Goal: Check status: Check status

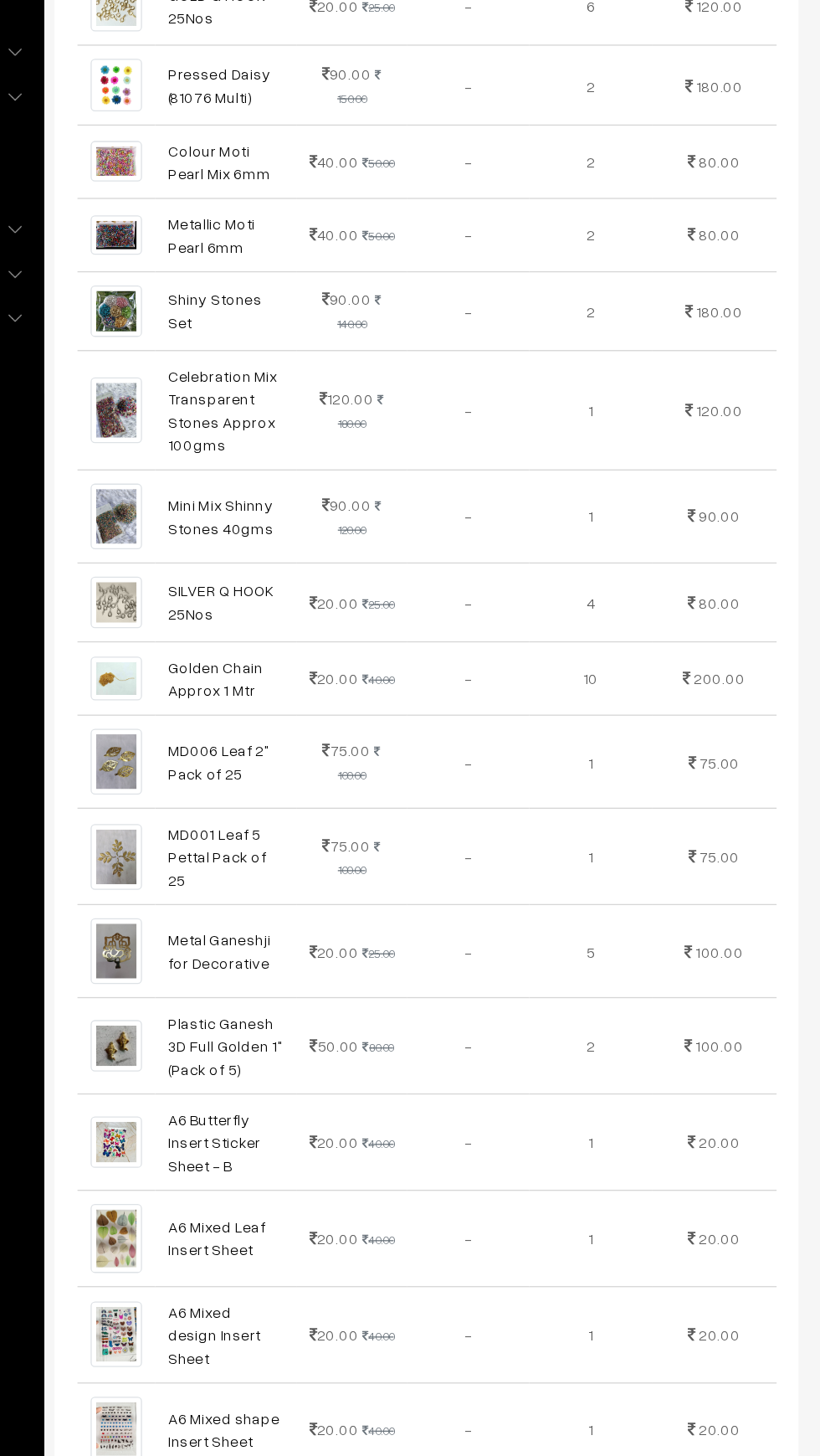
scroll to position [1166, 0]
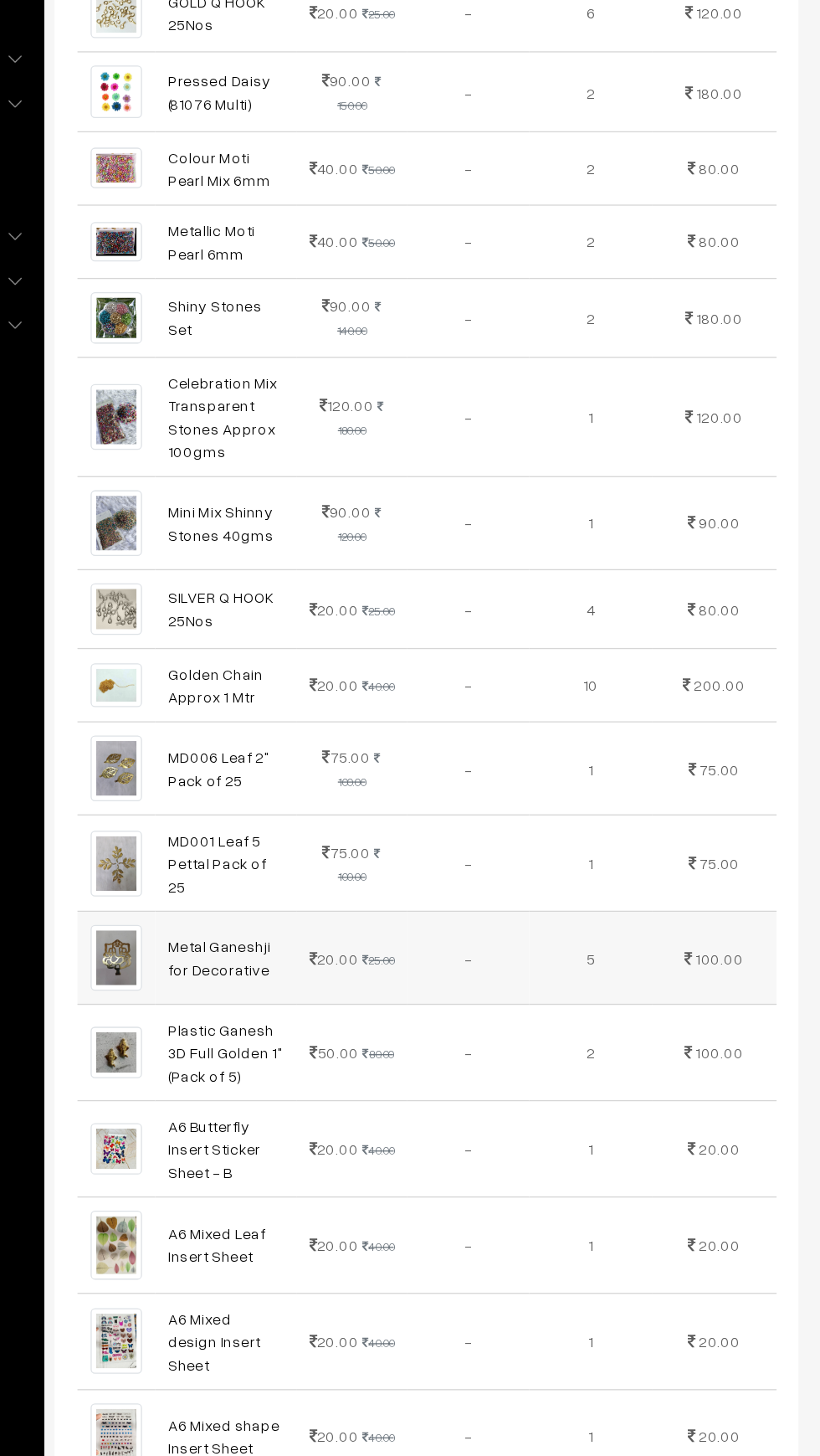
click at [272, 956] on img at bounding box center [281, 980] width 39 height 50
click at [325, 965] on link "Metal Ganeshji for Decorative" at bounding box center [361, 981] width 79 height 31
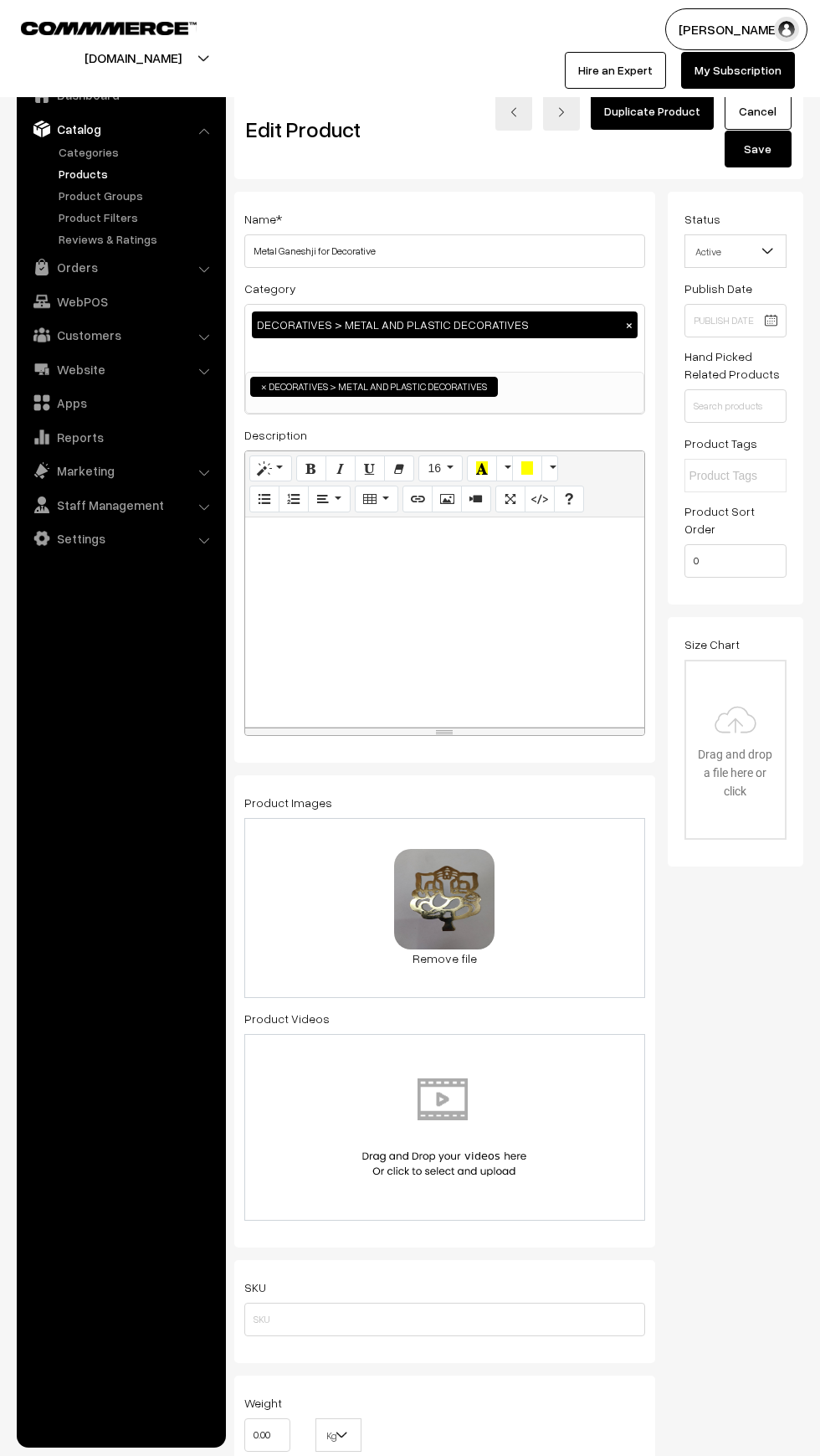
click at [729, 99] on link "Cancel" at bounding box center [758, 111] width 67 height 37
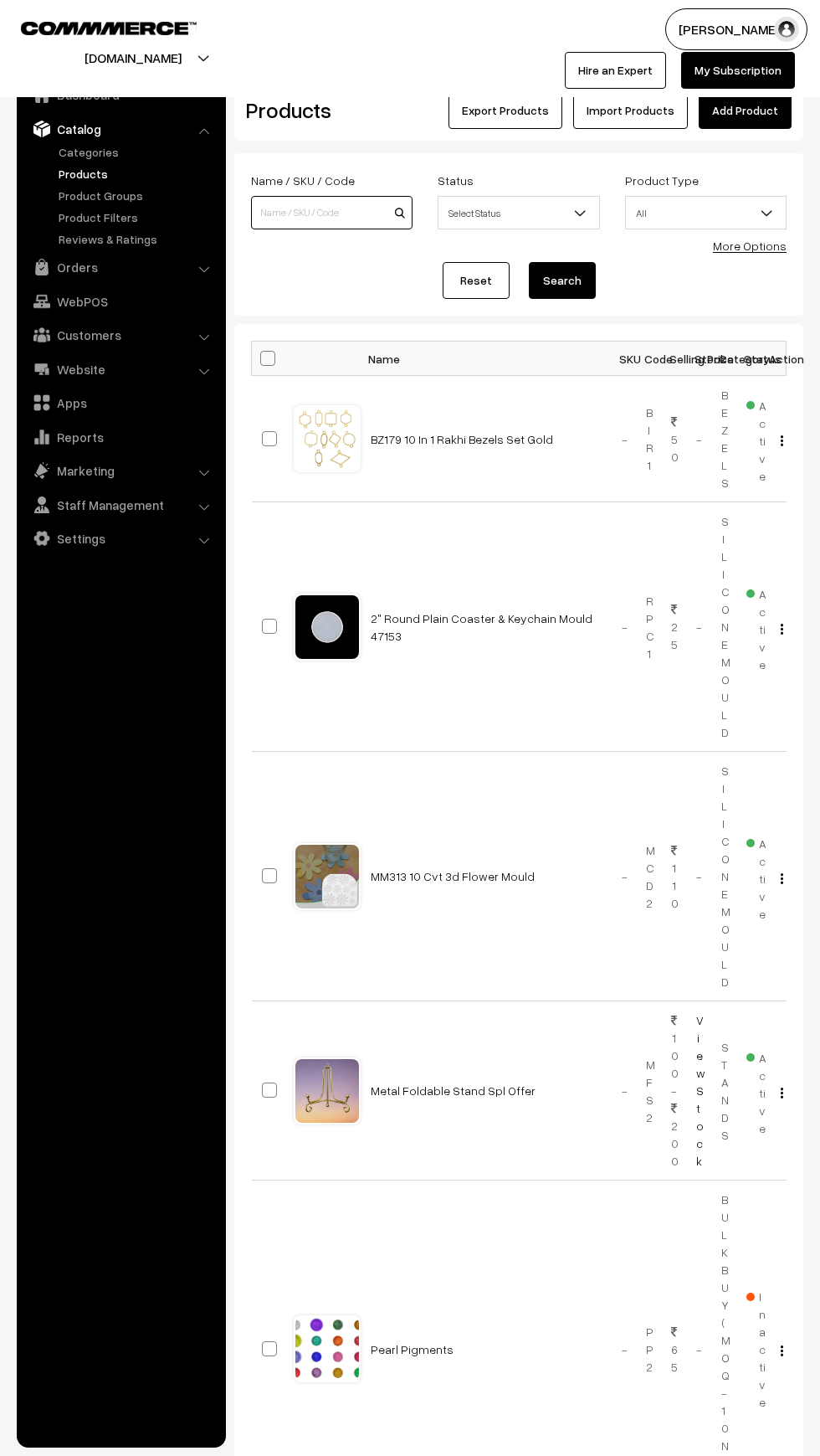
click at [311, 212] on input at bounding box center [331, 212] width 162 height 33
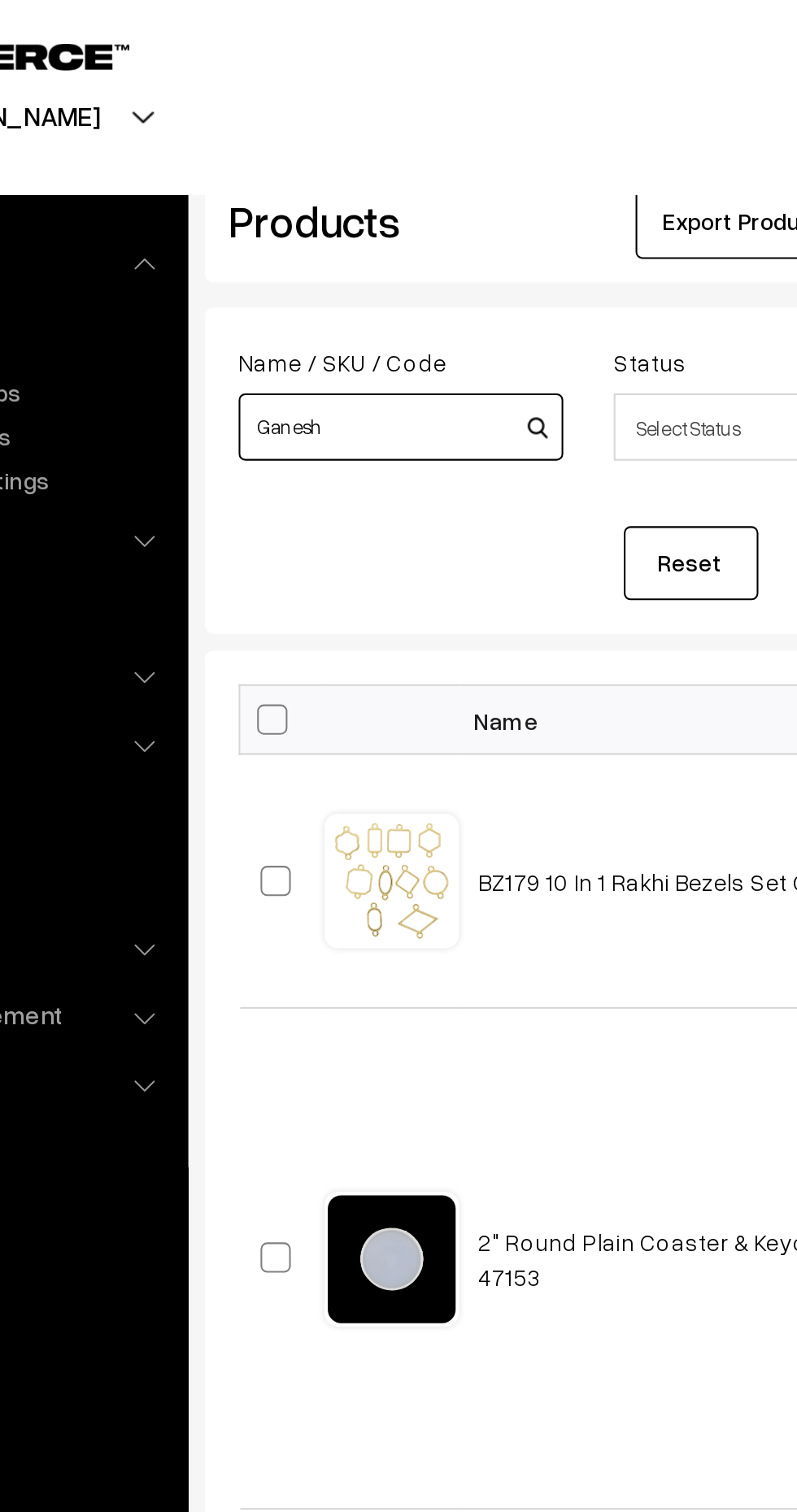
type input "Ganesh"
click at [514, 255] on button "Search" at bounding box center [546, 273] width 65 height 36
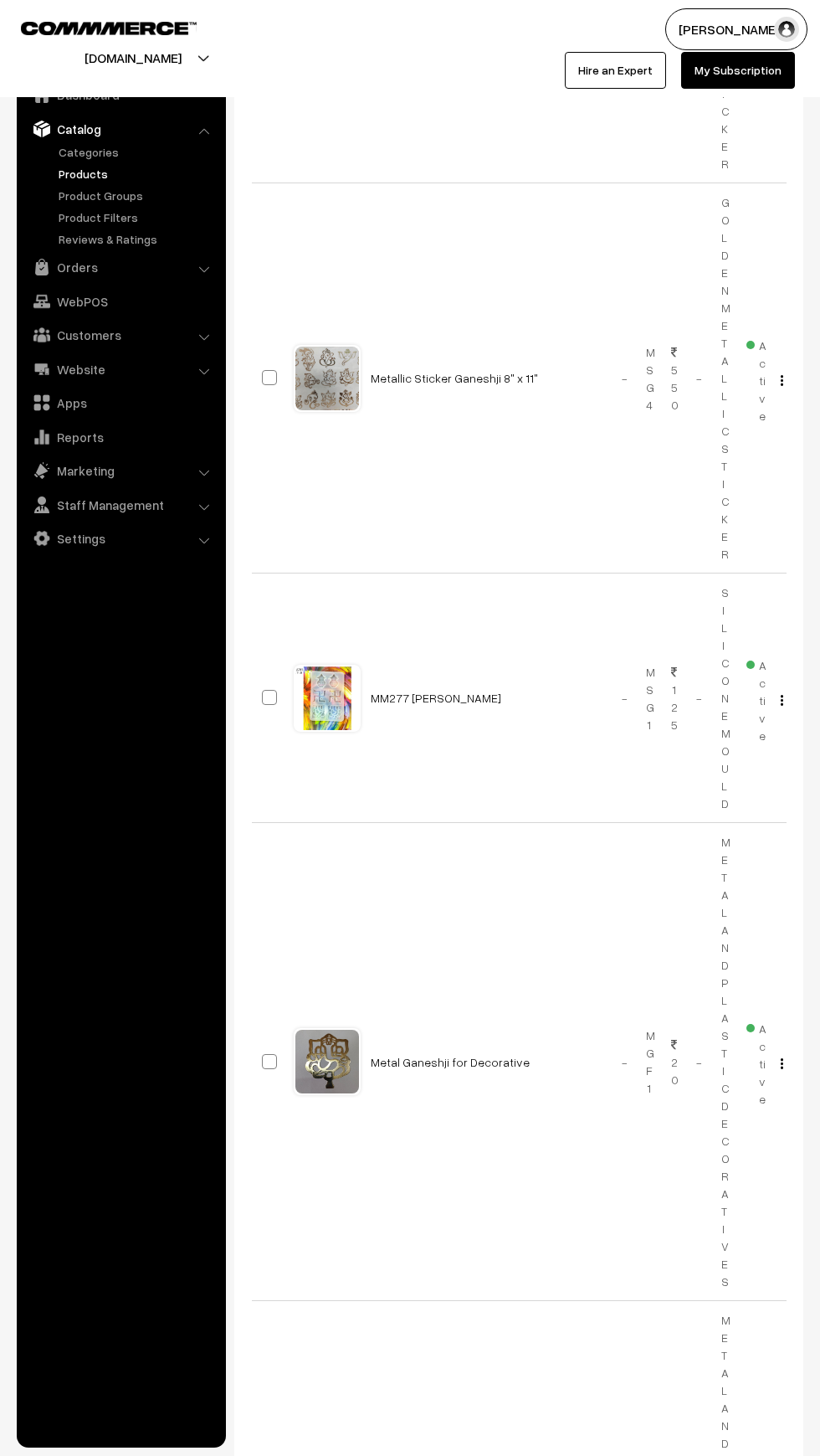
scroll to position [2496, 0]
click at [782, 1062] on img "button" at bounding box center [782, 1062] width 3 height 10
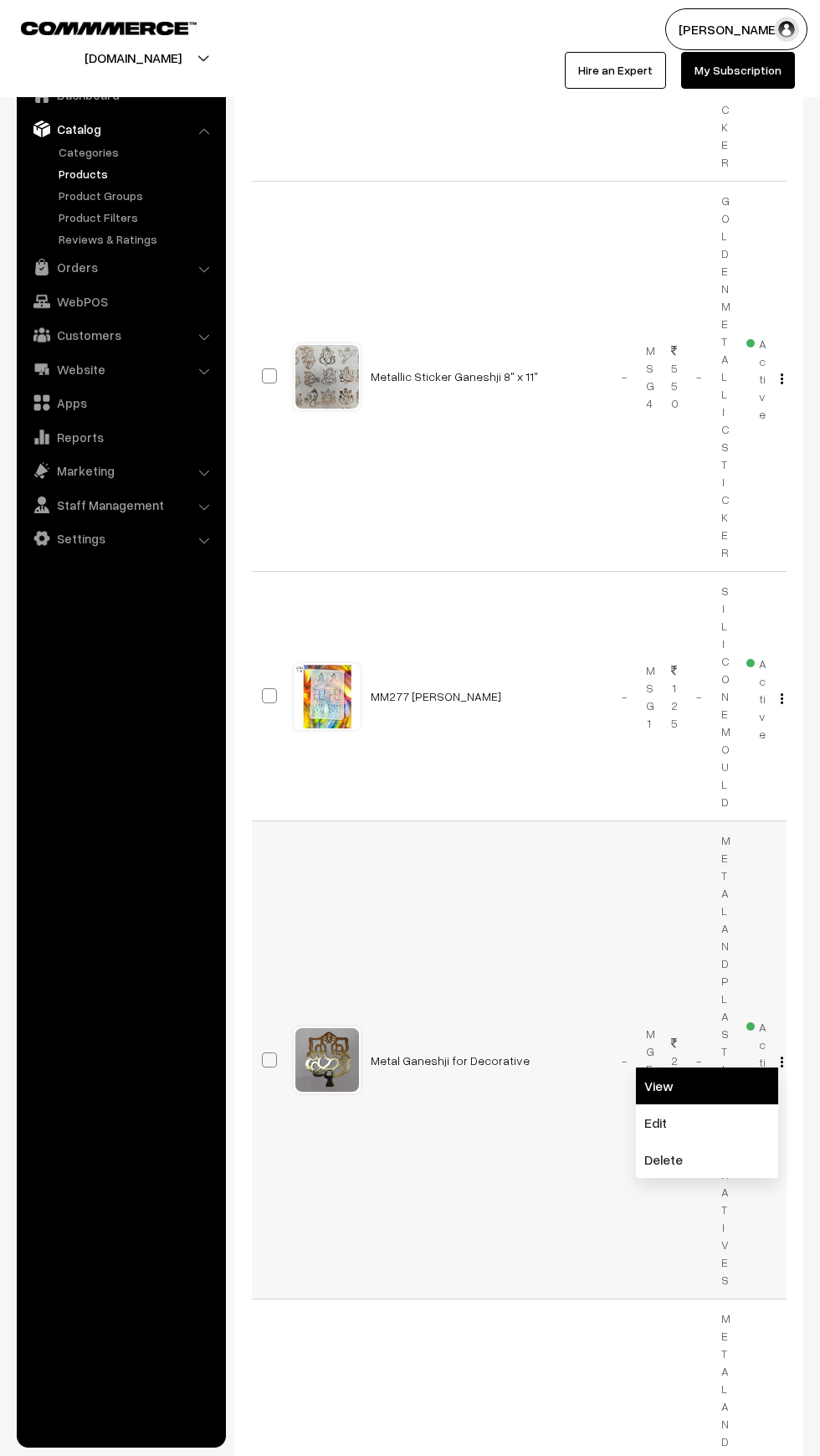
click at [705, 1102] on link "View" at bounding box center [706, 1085] width 142 height 37
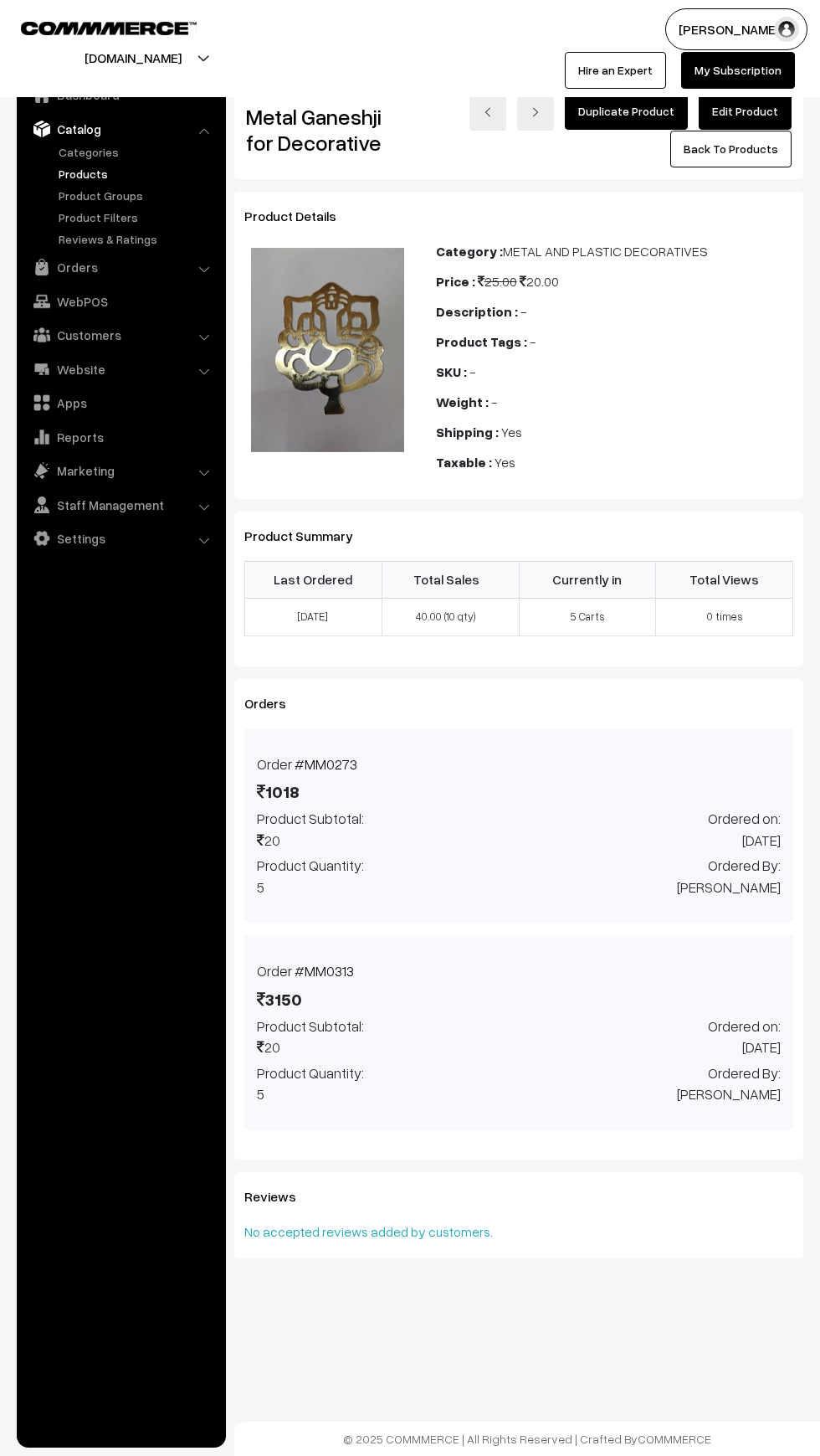
click at [253, 797] on div "Order # MM0273 1018" at bounding box center [313, 780] width 137 height 55
click at [596, 1085] on div "Product Subtotal: 20 Product Quantity: 5 Ordered on: 02nd September 2025 Ordere…" at bounding box center [519, 1060] width 549 height 89
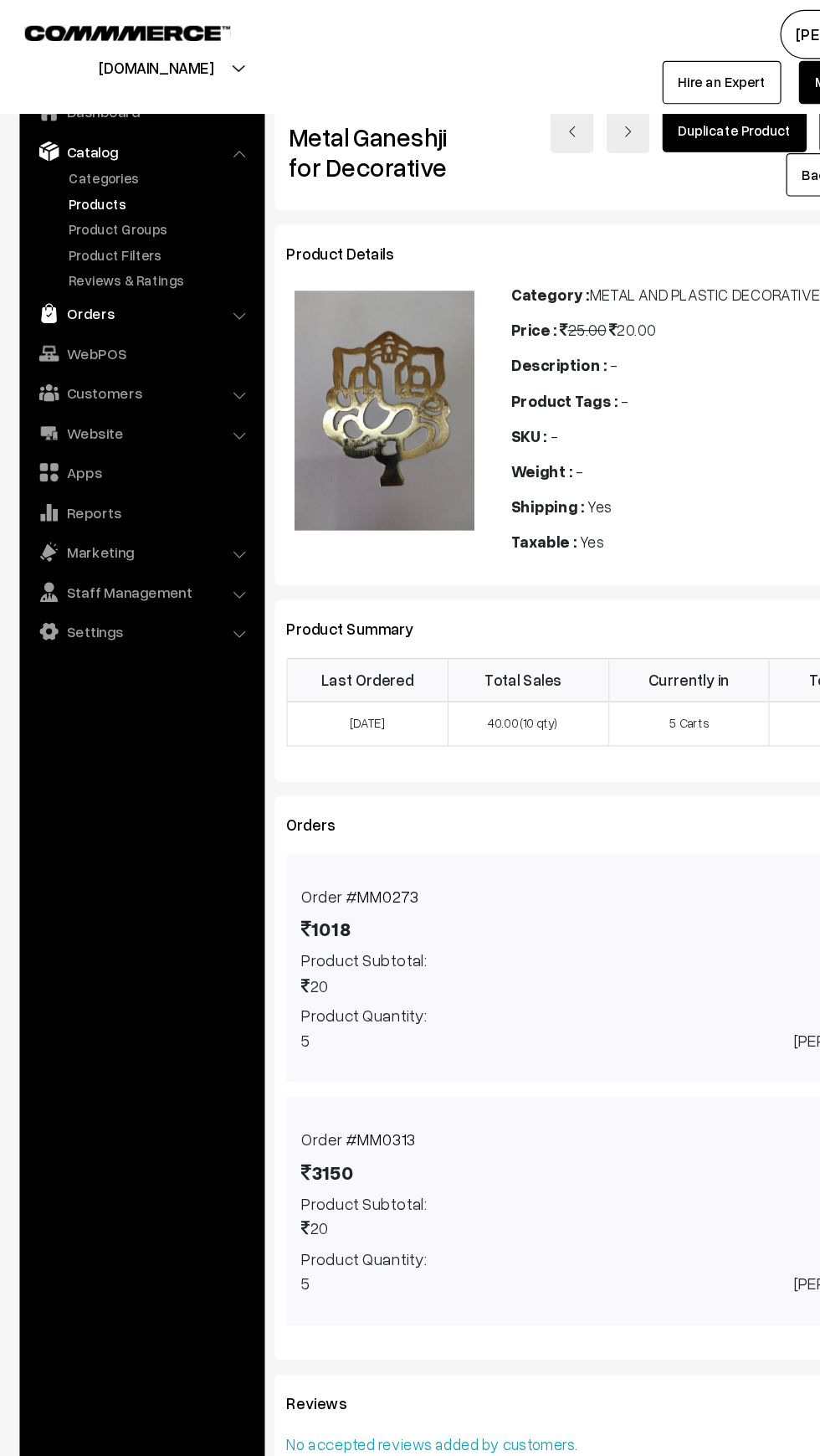
click at [28, 268] on link "Orders" at bounding box center [121, 267] width 199 height 30
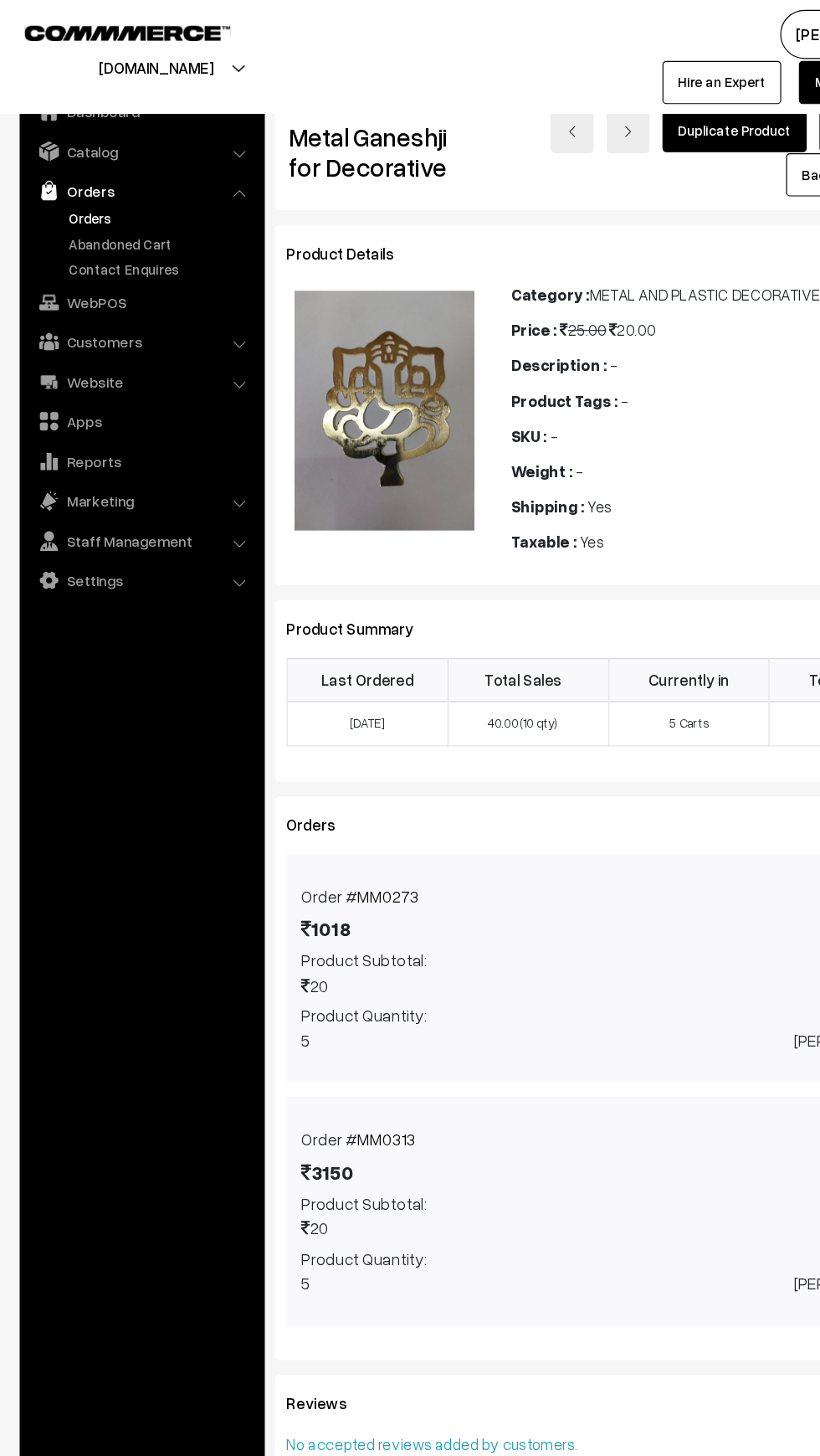
click at [58, 186] on link "Orders" at bounding box center [137, 186] width 166 height 17
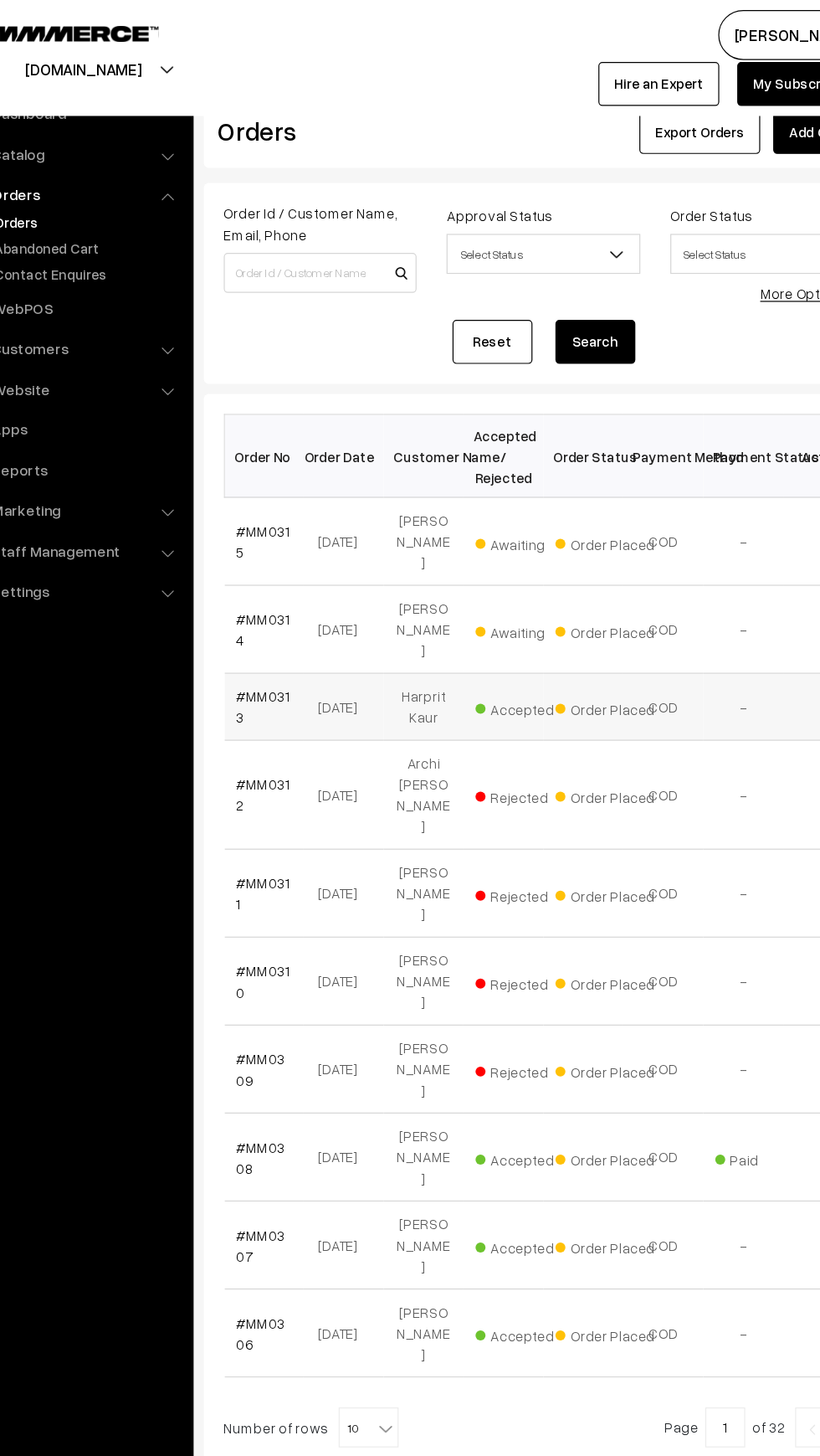
click at [254, 564] on td "#MM0313" at bounding box center [285, 592] width 67 height 56
click at [262, 576] on link "#MM0313" at bounding box center [285, 592] width 45 height 31
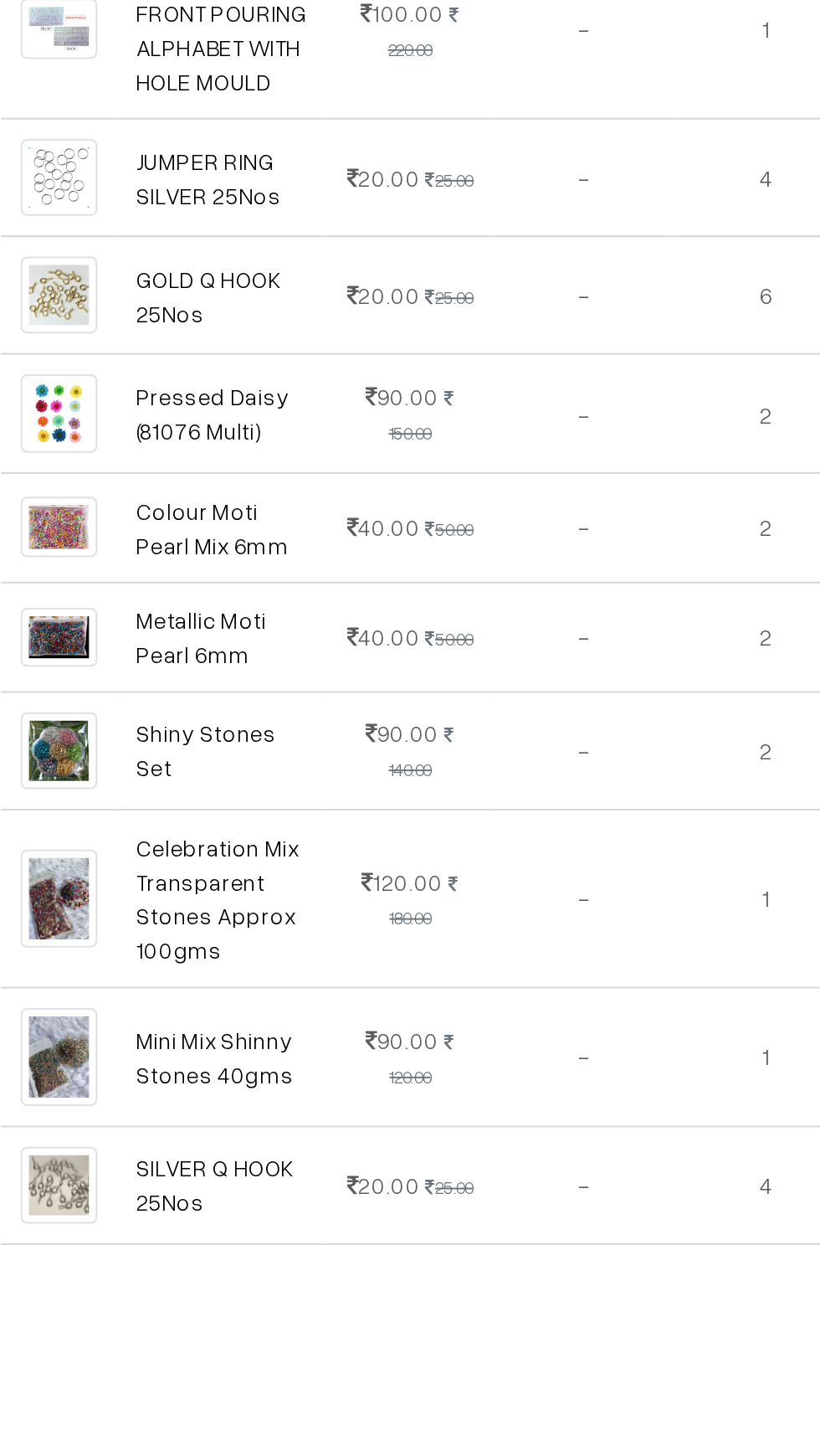
scroll to position [459, 0]
